Goal: Information Seeking & Learning: Learn about a topic

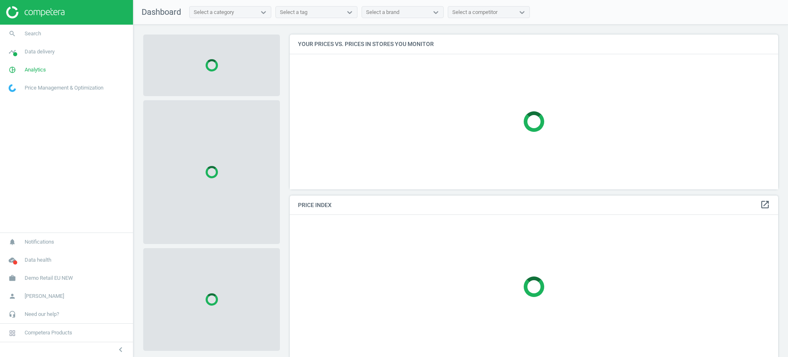
scroll to position [170, 497]
click at [52, 277] on span "Demo Retail EU NEW" at bounding box center [49, 277] width 48 height 7
click at [38, 253] on span "Switch campaign" at bounding box center [27, 253] width 37 height 7
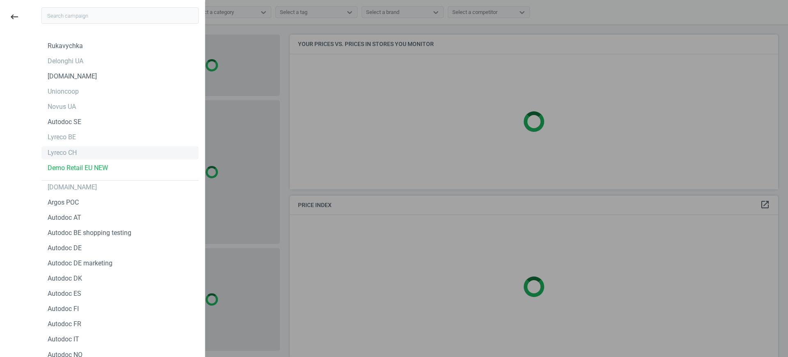
click at [70, 150] on div "Lyreco CH" at bounding box center [62, 152] width 29 height 9
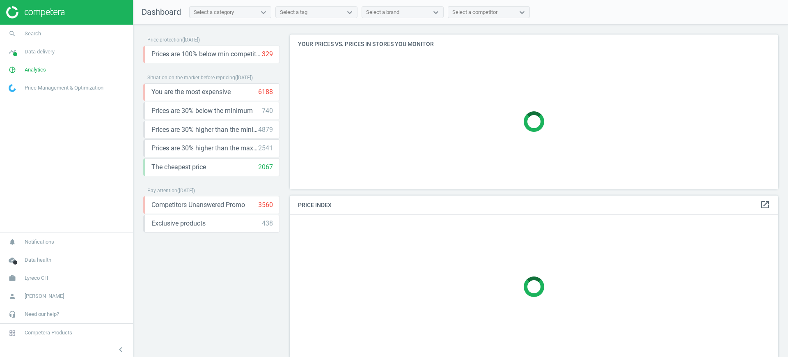
scroll to position [170, 497]
click at [34, 71] on span "Analytics" at bounding box center [35, 69] width 21 height 7
click at [28, 98] on link "Products" at bounding box center [66, 100] width 133 height 12
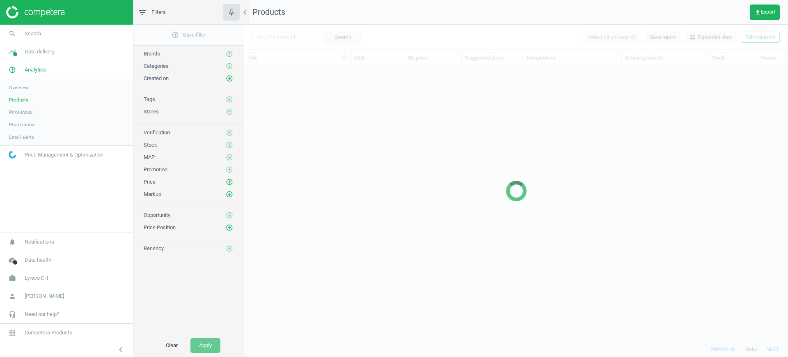
scroll to position [259, 536]
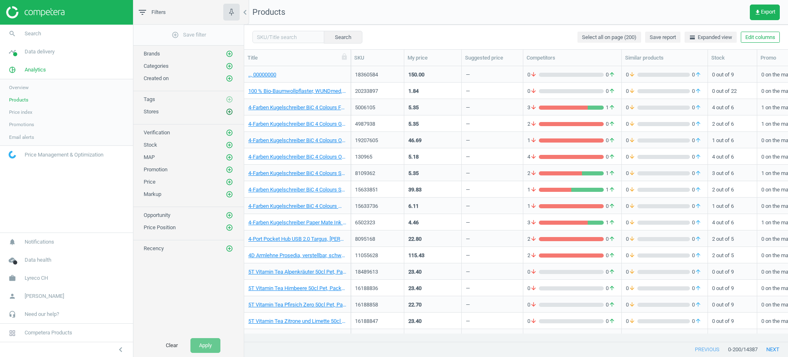
click at [229, 112] on icon "add_circle_outline" at bounding box center [229, 111] width 7 height 7
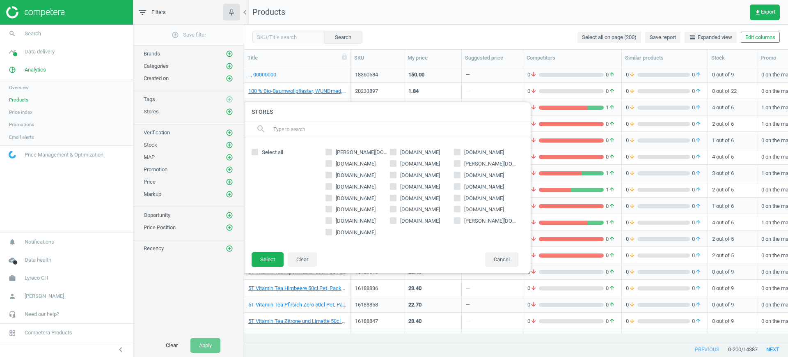
click at [420, 186] on span "officeworld.ch" at bounding box center [420, 186] width 43 height 7
click at [396, 186] on input "officeworld.ch" at bounding box center [392, 185] width 5 height 5
checkbox input "true"
click at [264, 262] on button "Select" at bounding box center [268, 259] width 32 height 15
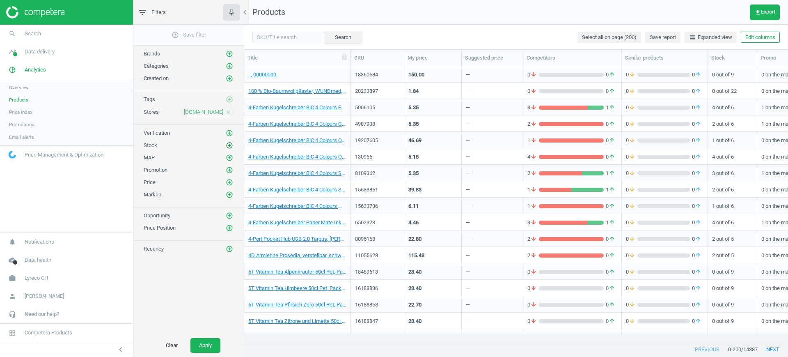
click at [229, 145] on icon "add_circle_outline" at bounding box center [229, 145] width 7 height 7
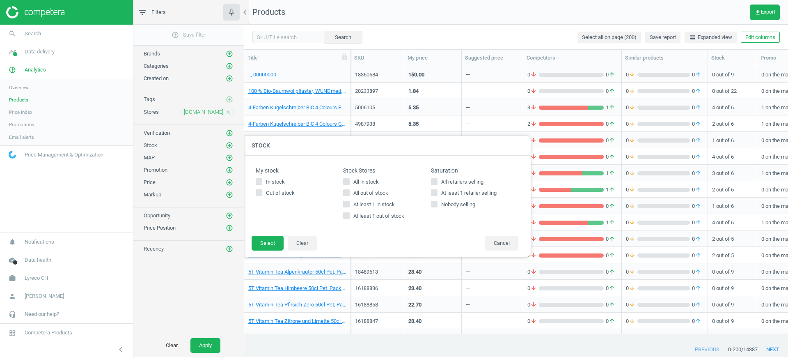
click at [355, 174] on div "Stock Stores All in stock All out of stock At least 1 in stock At least 1 out o…" at bounding box center [386, 195] width 87 height 57
click at [345, 181] on input "All in stock" at bounding box center [346, 181] width 5 height 5
checkbox input "true"
click at [272, 238] on button "Select" at bounding box center [268, 243] width 32 height 15
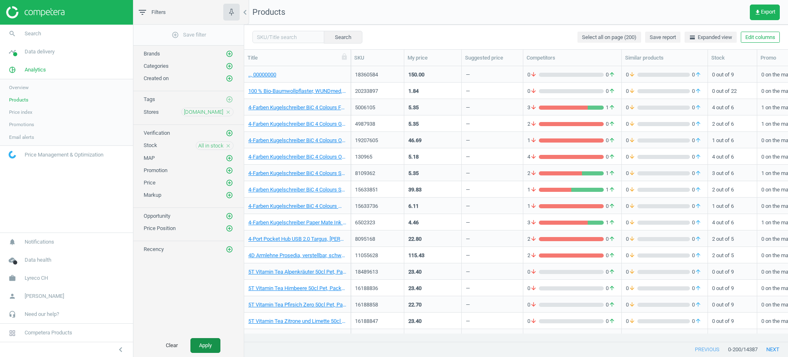
click at [210, 344] on button "Apply" at bounding box center [205, 345] width 30 height 15
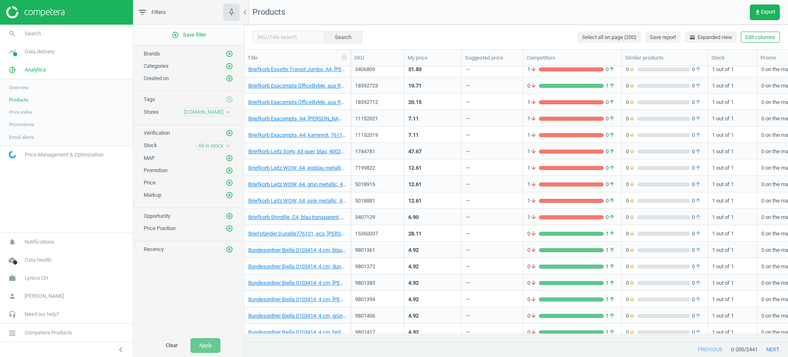
scroll to position [1539, 0]
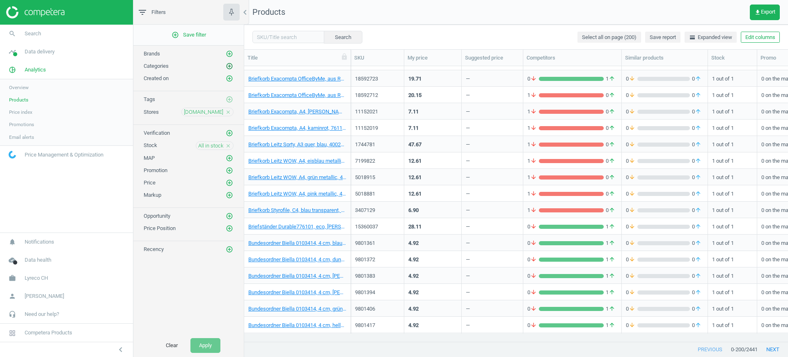
click at [231, 66] on icon "add_circle_outline" at bounding box center [229, 65] width 7 height 7
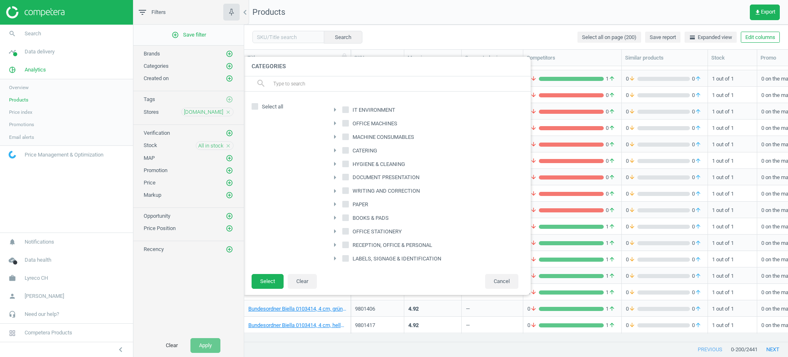
click at [343, 112] on input "IT ENVIRONMENT" at bounding box center [345, 109] width 5 height 5
checkbox input "true"
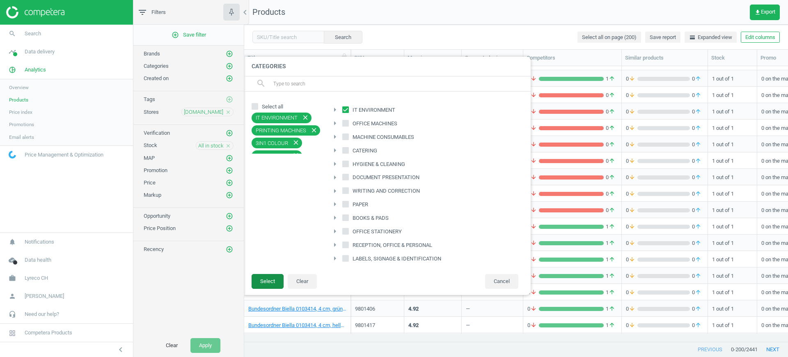
click at [261, 282] on button "Select" at bounding box center [268, 281] width 32 height 15
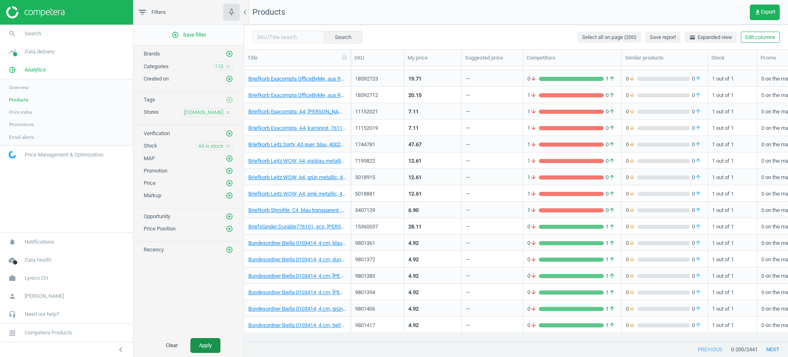
click at [207, 341] on button "Apply" at bounding box center [205, 345] width 30 height 15
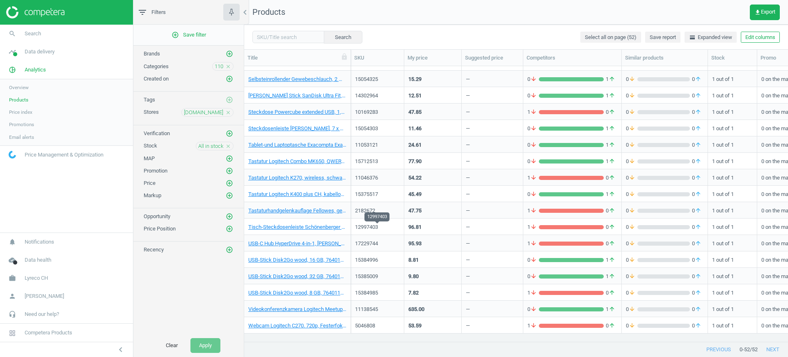
scroll to position [587, 0]
click at [320, 214] on div "Tastaturhandgelenkauflage Fellowes, gelgefüllt, blau transparent, 077511911378" at bounding box center [297, 212] width 98 height 10
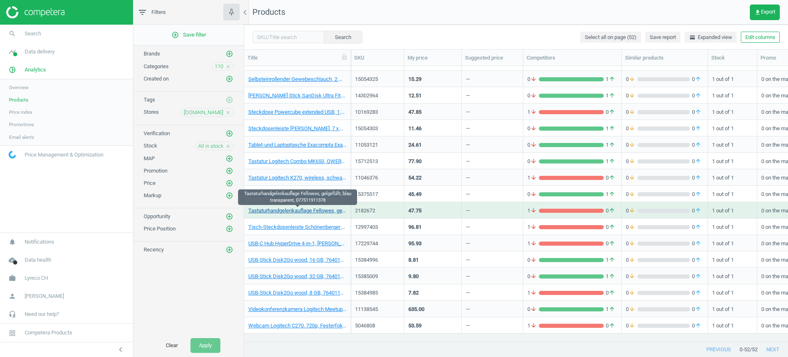
click at [321, 213] on link "Tastaturhandgelenkauflage Fellowes, gelgefüllt, blau transparent, 077511911378" at bounding box center [297, 210] width 98 height 7
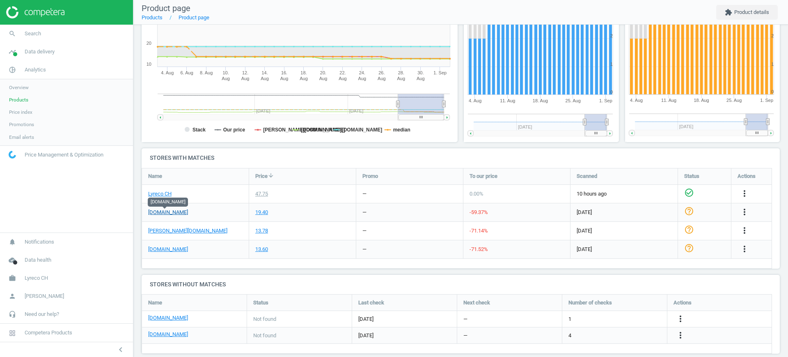
click at [161, 213] on link "officeworld.ch" at bounding box center [168, 212] width 40 height 7
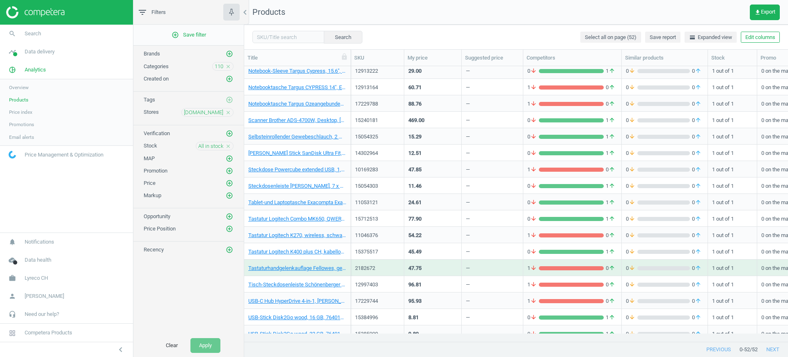
scroll to position [587, 0]
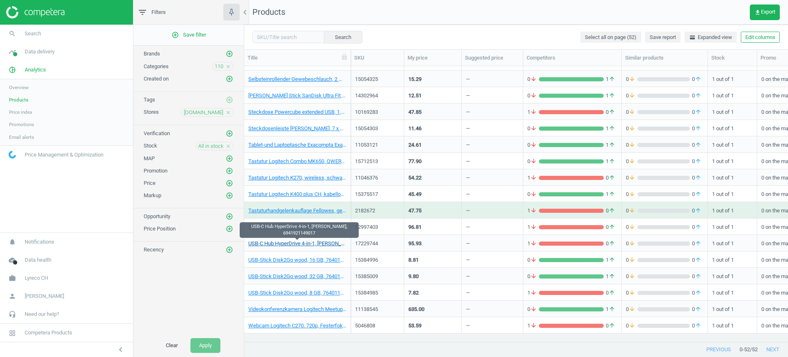
click at [311, 243] on link "USB-C Hub HyperDrive 4-in-1, silber, 6941921149017" at bounding box center [297, 243] width 98 height 7
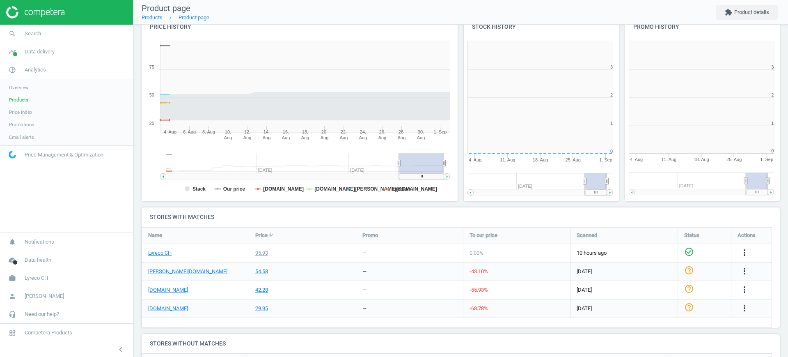
scroll to position [4, 4]
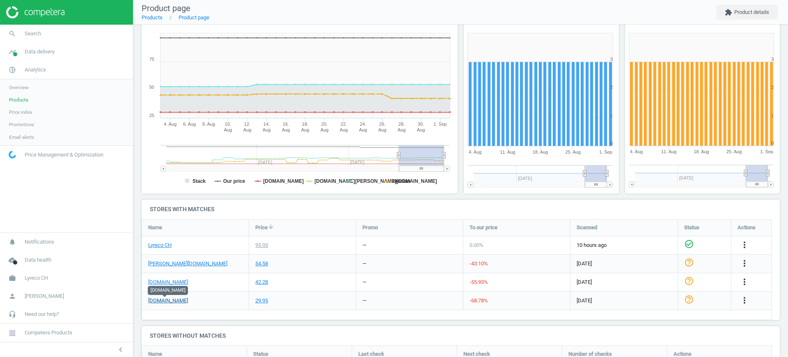
click at [170, 297] on link "officeworld.ch" at bounding box center [168, 300] width 40 height 7
